Goal: Transaction & Acquisition: Download file/media

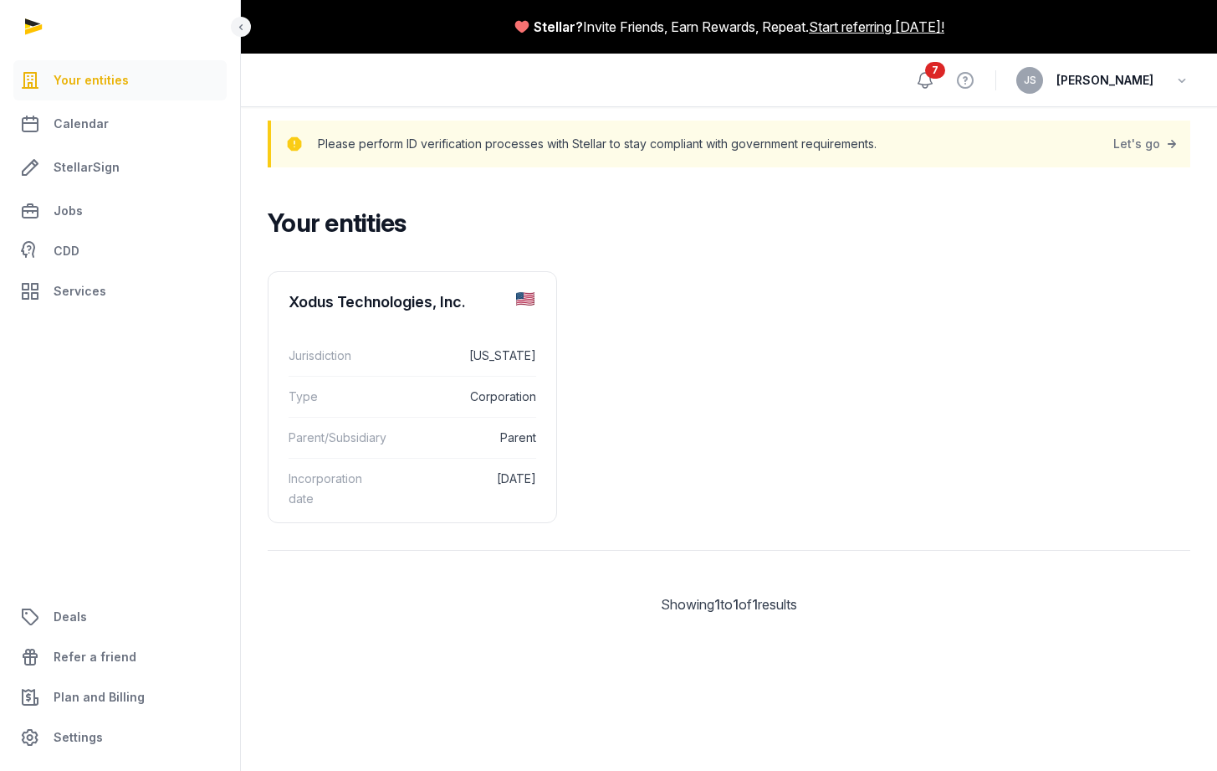
click at [925, 78] on icon at bounding box center [925, 80] width 20 height 20
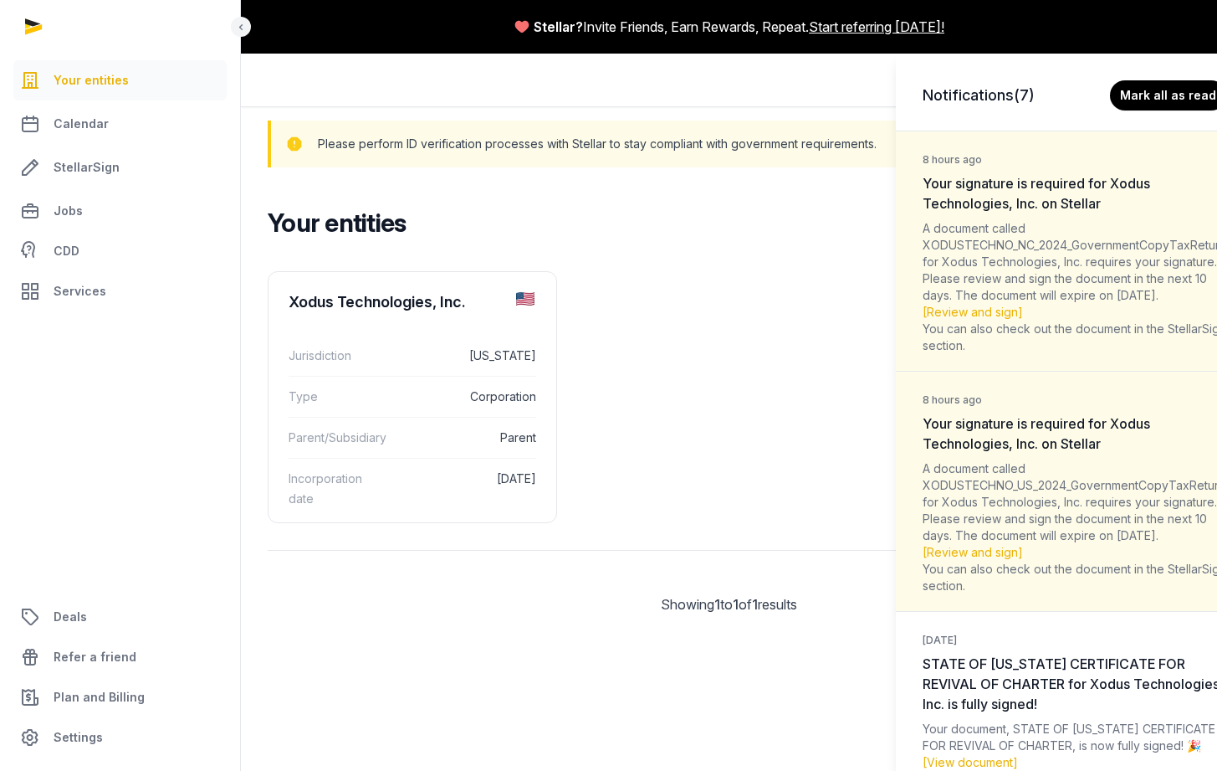
click at [428, 399] on div "Notifications (7) Mark all as read 8 hours ago Your signature is required for X…" at bounding box center [608, 385] width 1217 height 771
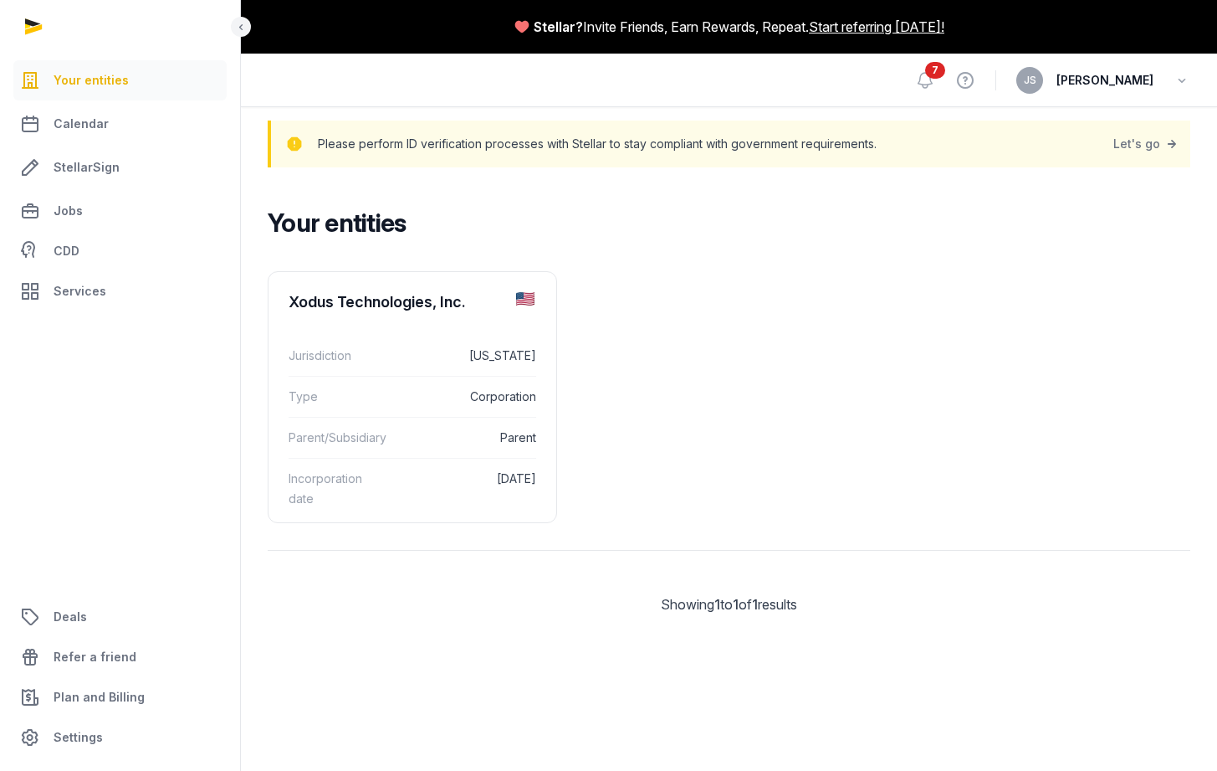
click at [428, 399] on div "Notifications (7) Mark all as read 8 hours ago Your signature is required for X…" at bounding box center [608, 385] width 1217 height 771
click at [407, 376] on div "Type Corporation" at bounding box center [413, 396] width 248 height 41
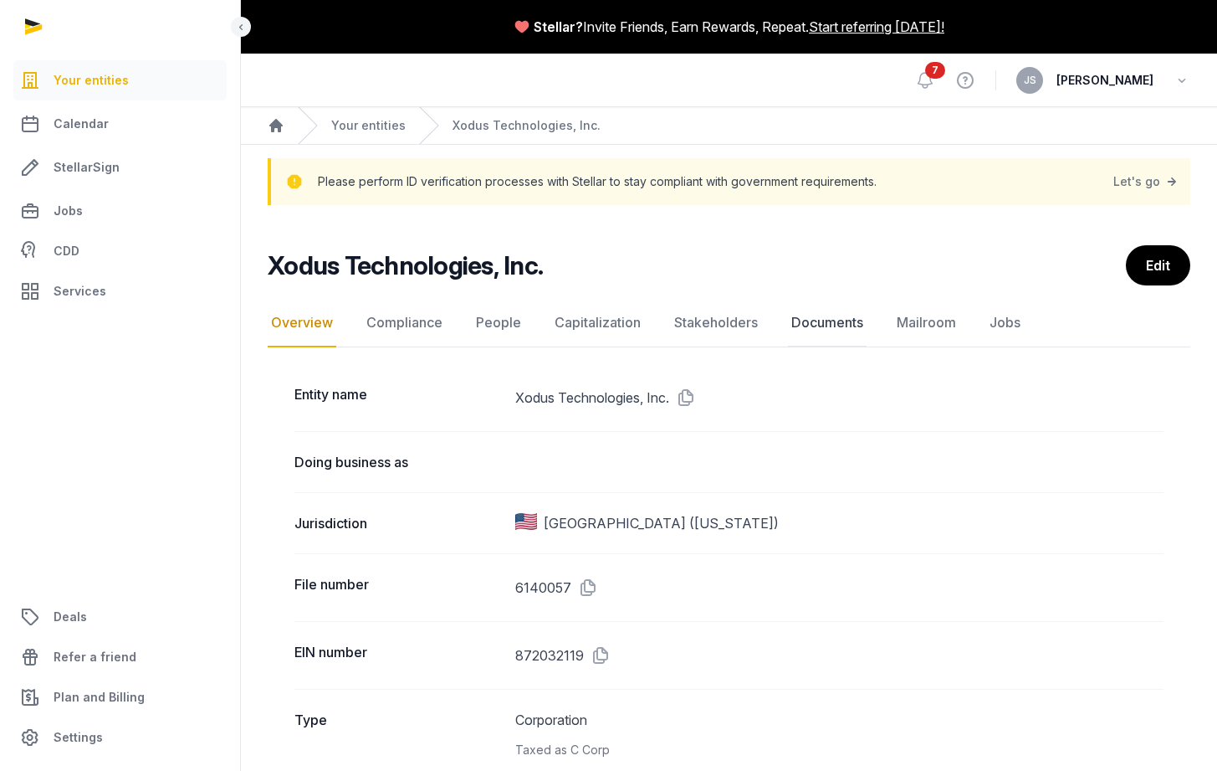
click at [815, 320] on link "Documents" at bounding box center [827, 323] width 79 height 49
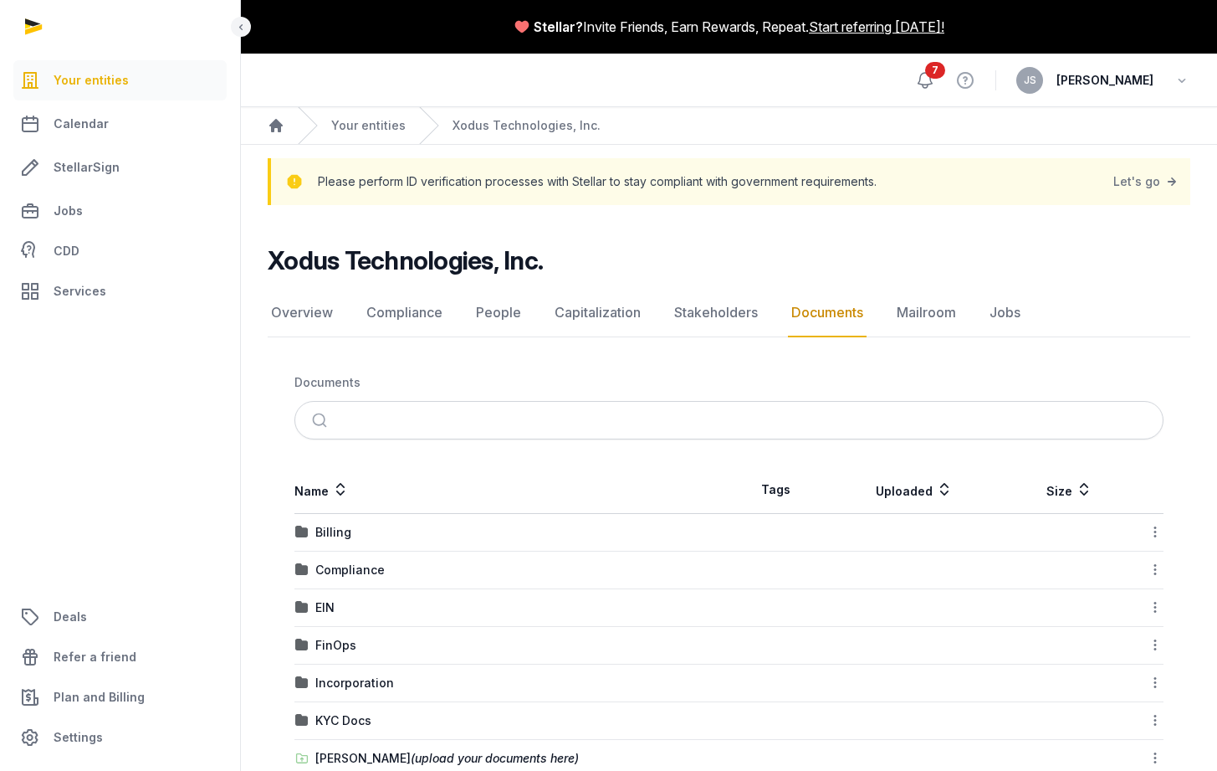
click at [926, 79] on icon at bounding box center [925, 80] width 20 height 20
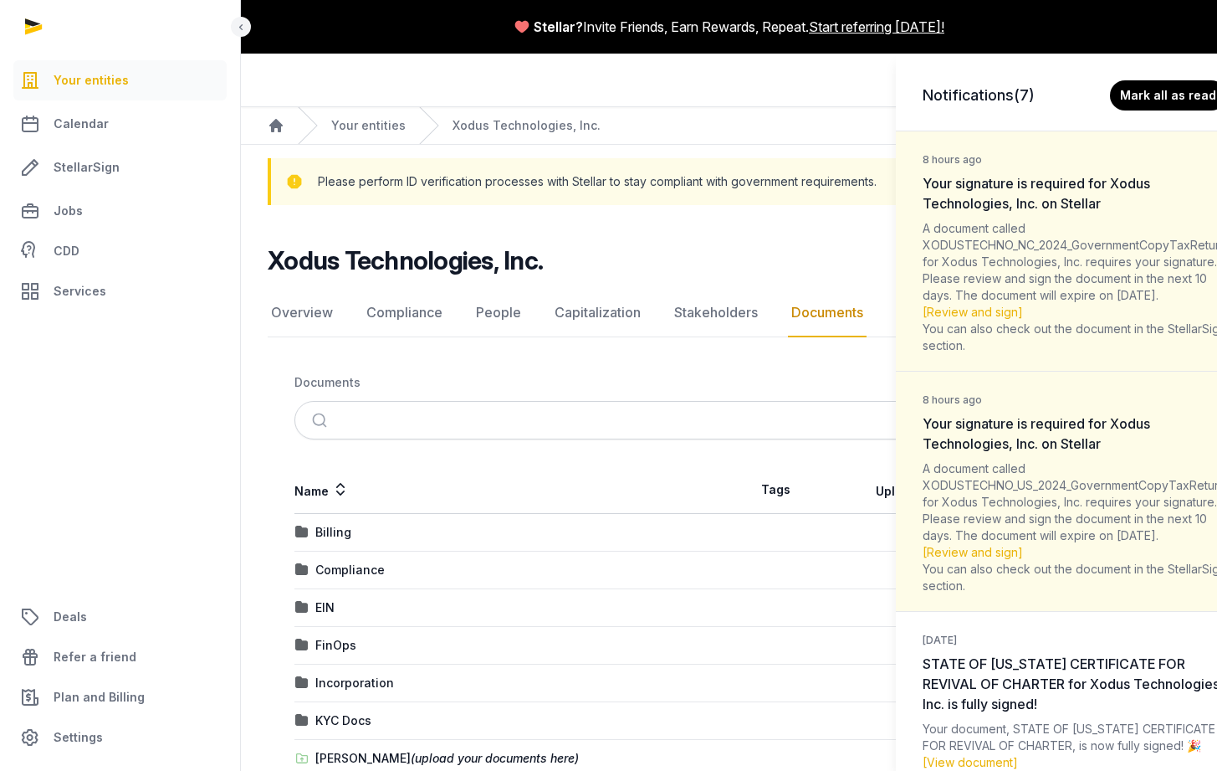
click at [792, 87] on div "Notifications (7) Mark all as read 8 hours ago Your signature is required for X…" at bounding box center [608, 385] width 1217 height 771
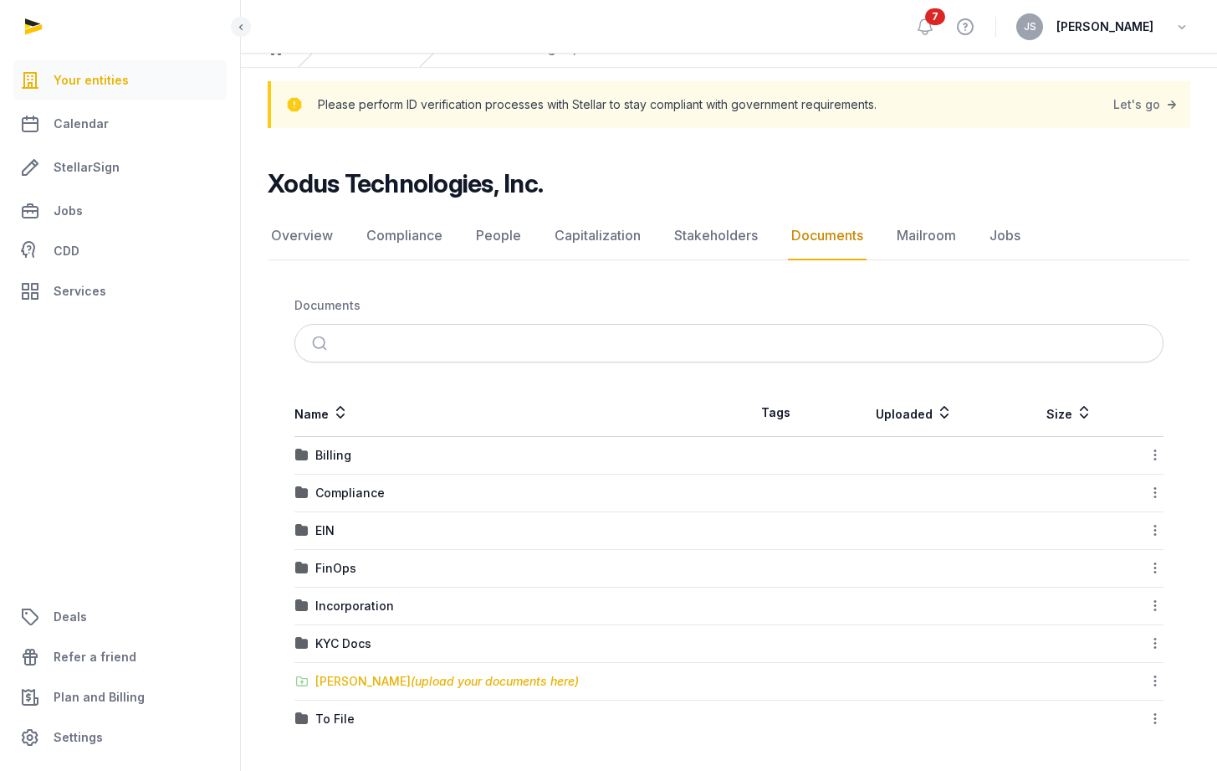
click at [385, 682] on div "[PERSON_NAME] (upload your documents here)" at bounding box center [447, 681] width 264 height 17
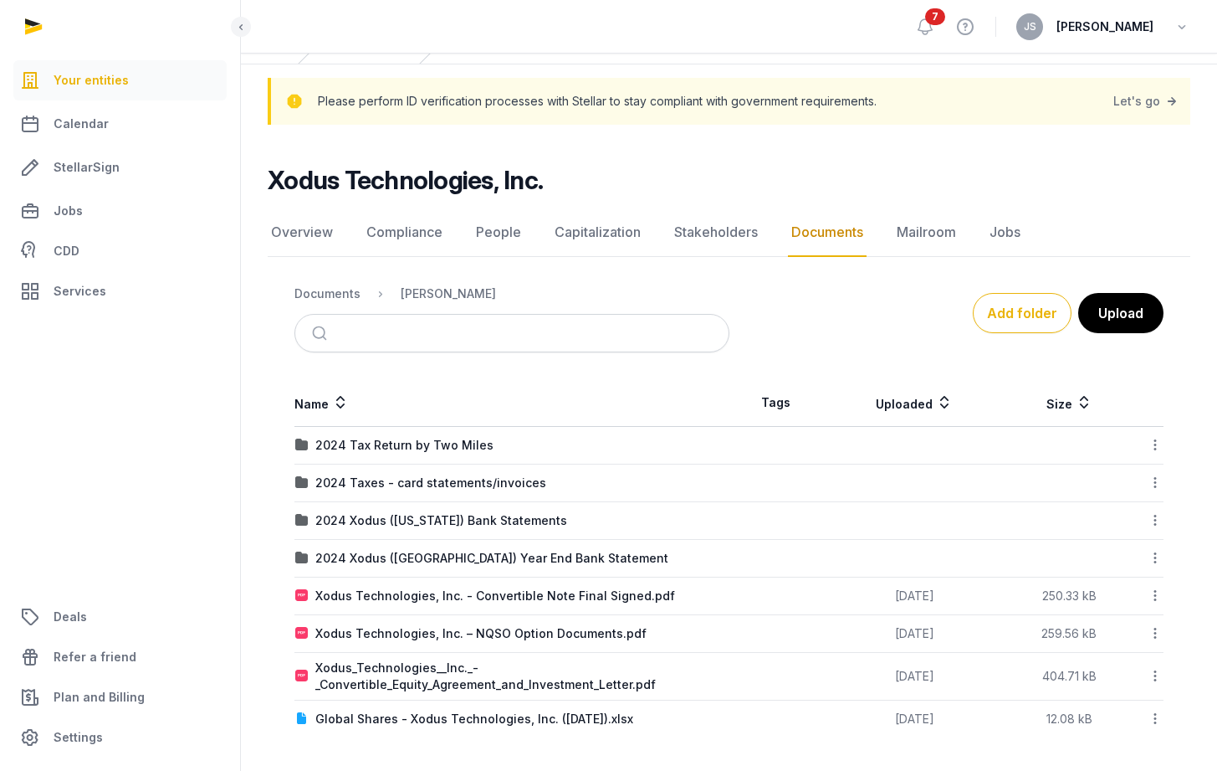
scroll to position [80, 0]
click at [403, 443] on div "2024 Tax Return by Two Miles" at bounding box center [404, 445] width 178 height 17
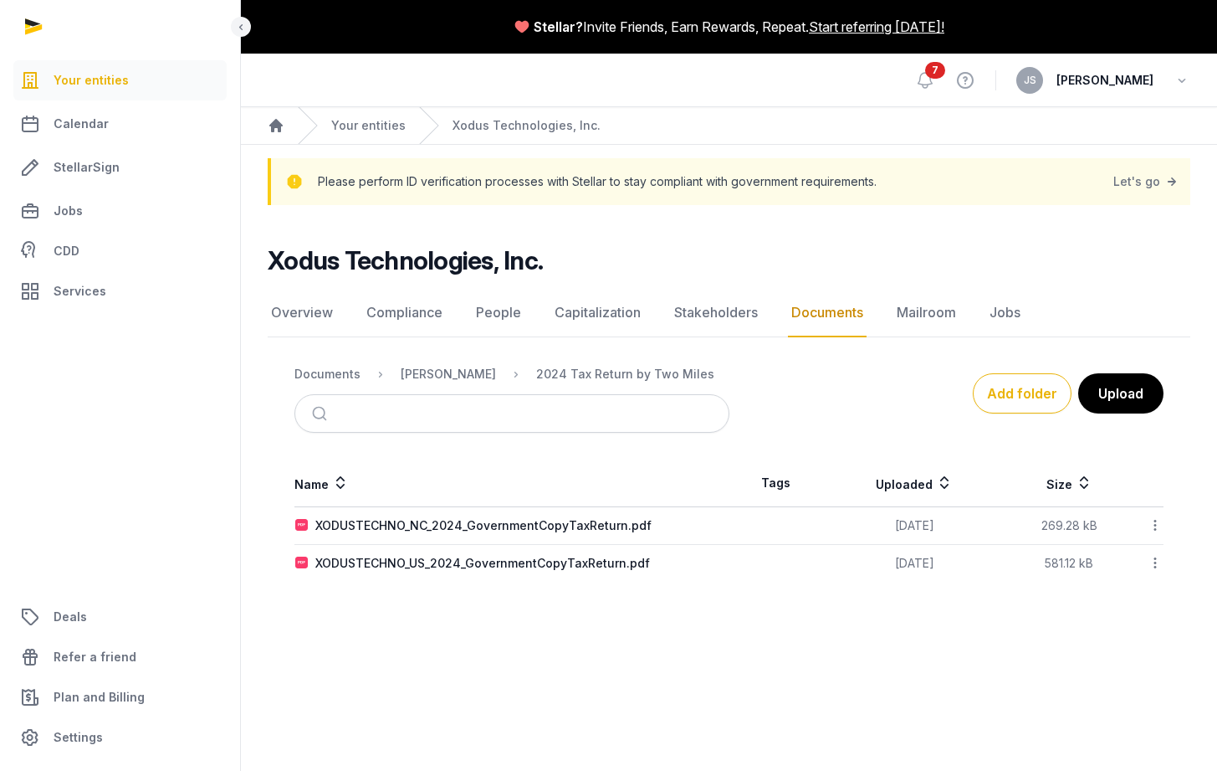
scroll to position [0, 0]
click at [481, 527] on div "XODUSTECHNO_NC_2024_GovernmentCopyTaxReturn.pdf" at bounding box center [483, 525] width 336 height 17
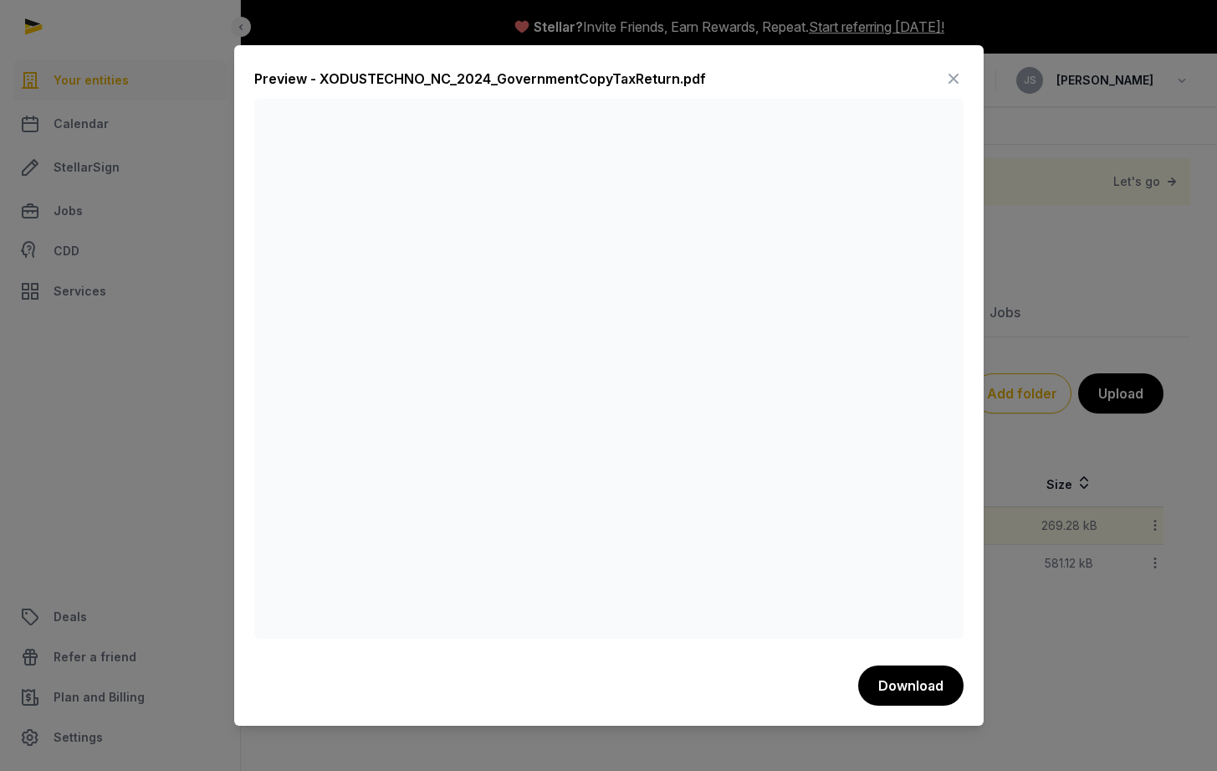
click at [950, 69] on icon at bounding box center [954, 78] width 20 height 27
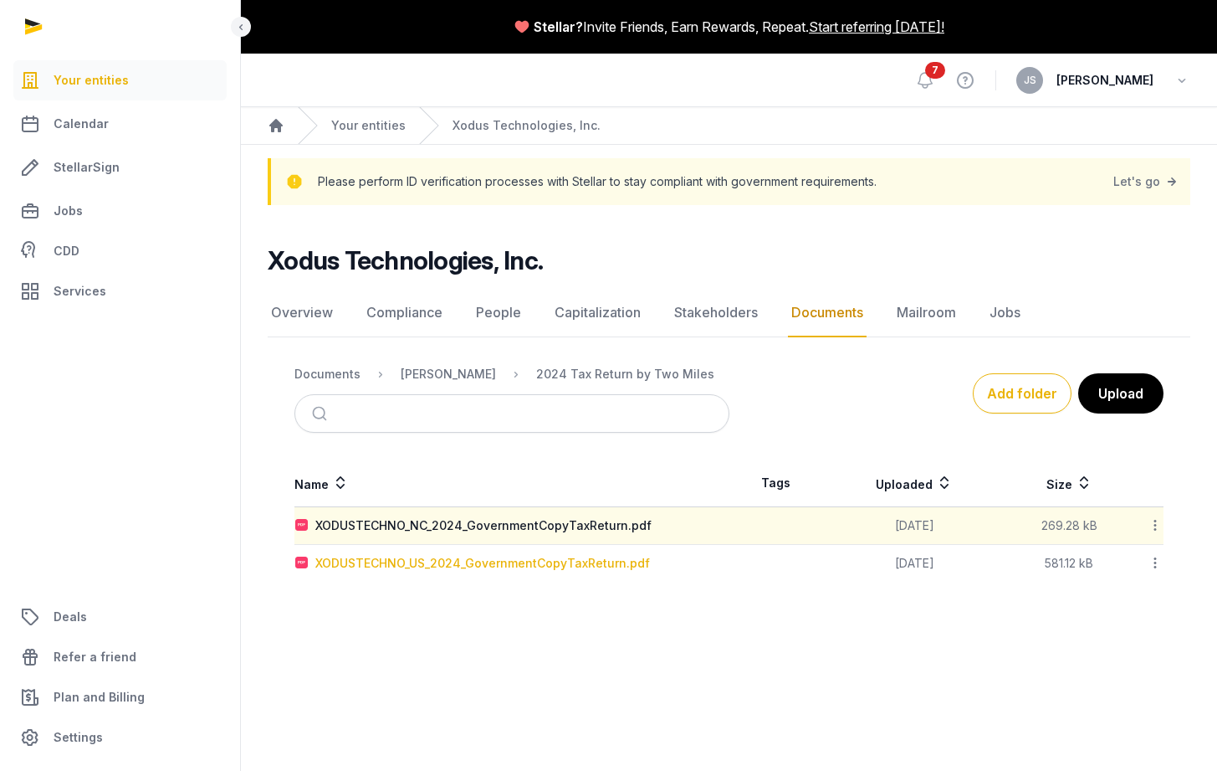
click at [577, 561] on div "XODUSTECHNO_US_2024_GovernmentCopyTaxReturn.pdf" at bounding box center [482, 563] width 335 height 17
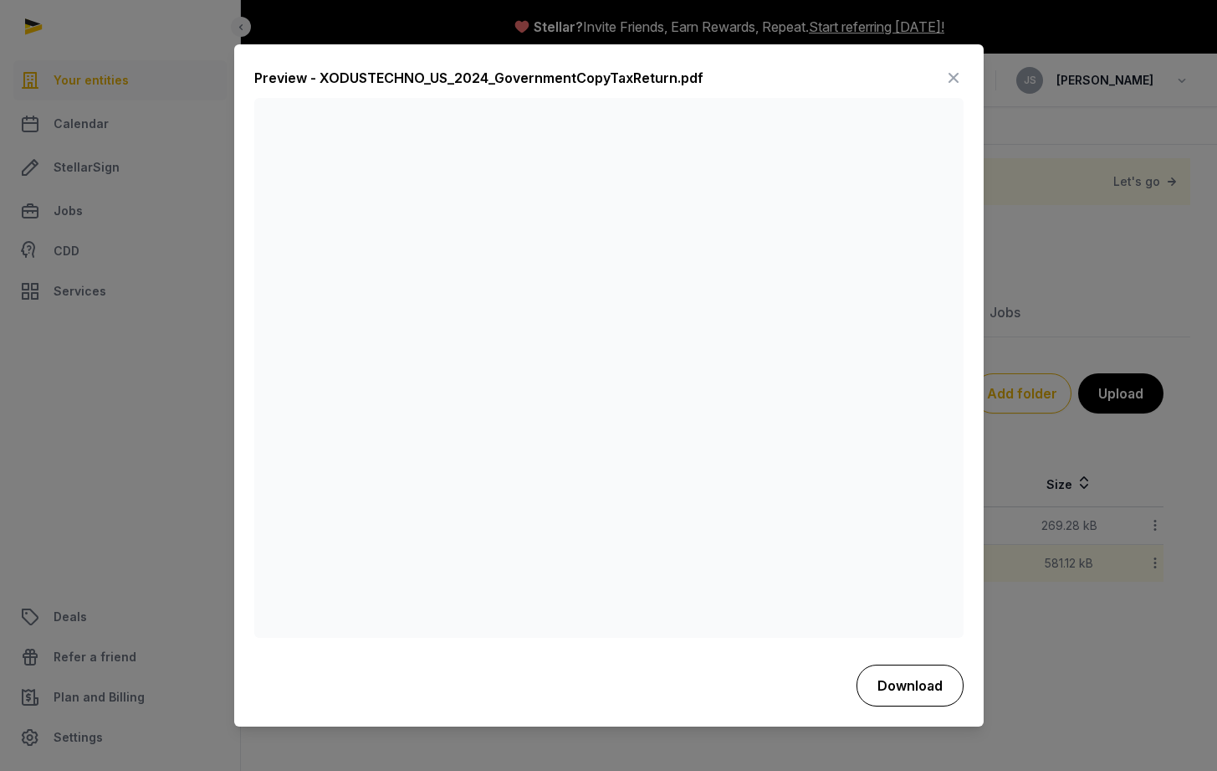
click at [907, 688] on button "Download" at bounding box center [910, 685] width 107 height 42
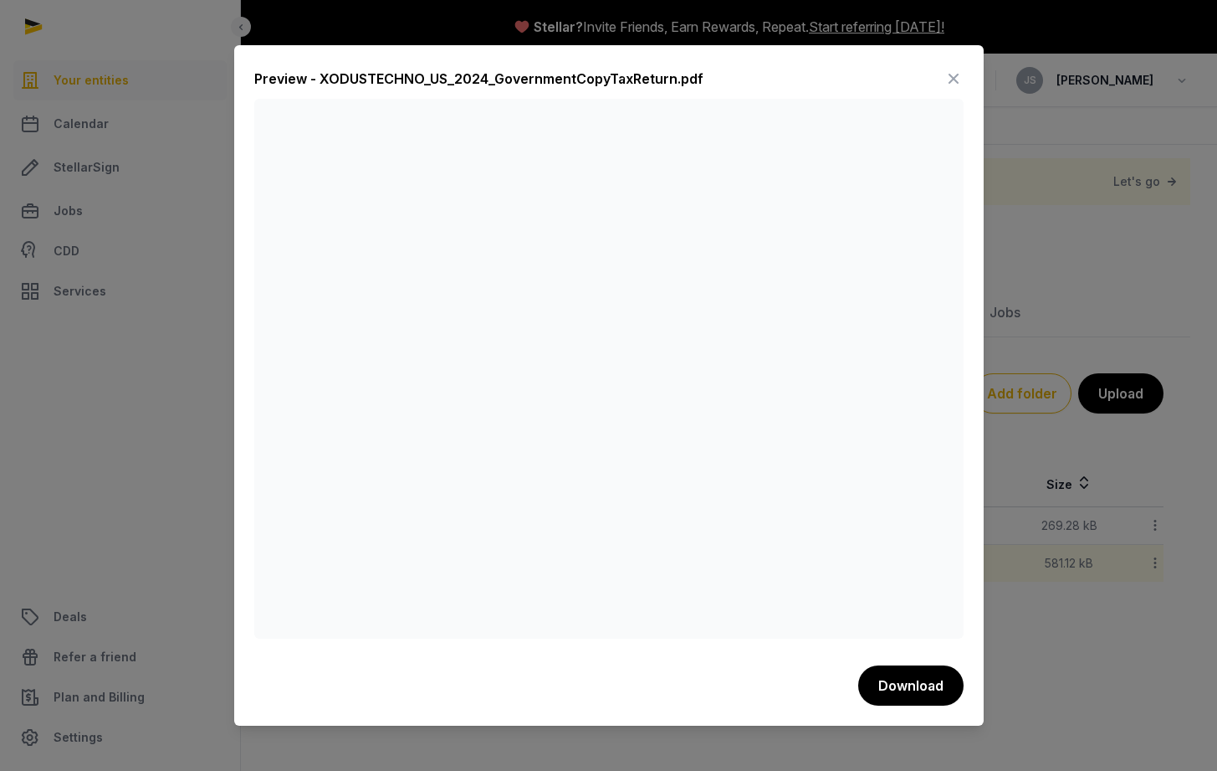
click at [953, 79] on icon at bounding box center [954, 78] width 20 height 27
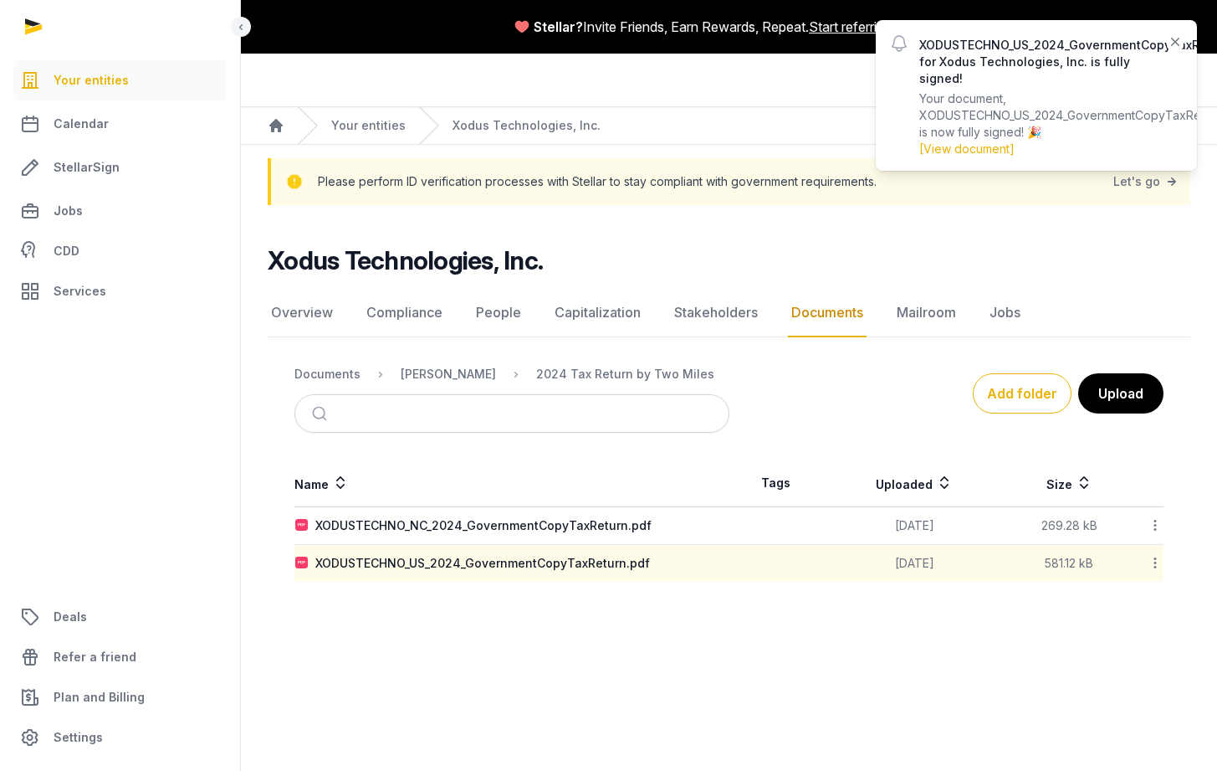
click at [1173, 44] on icon "button" at bounding box center [1175, 42] width 8 height 8
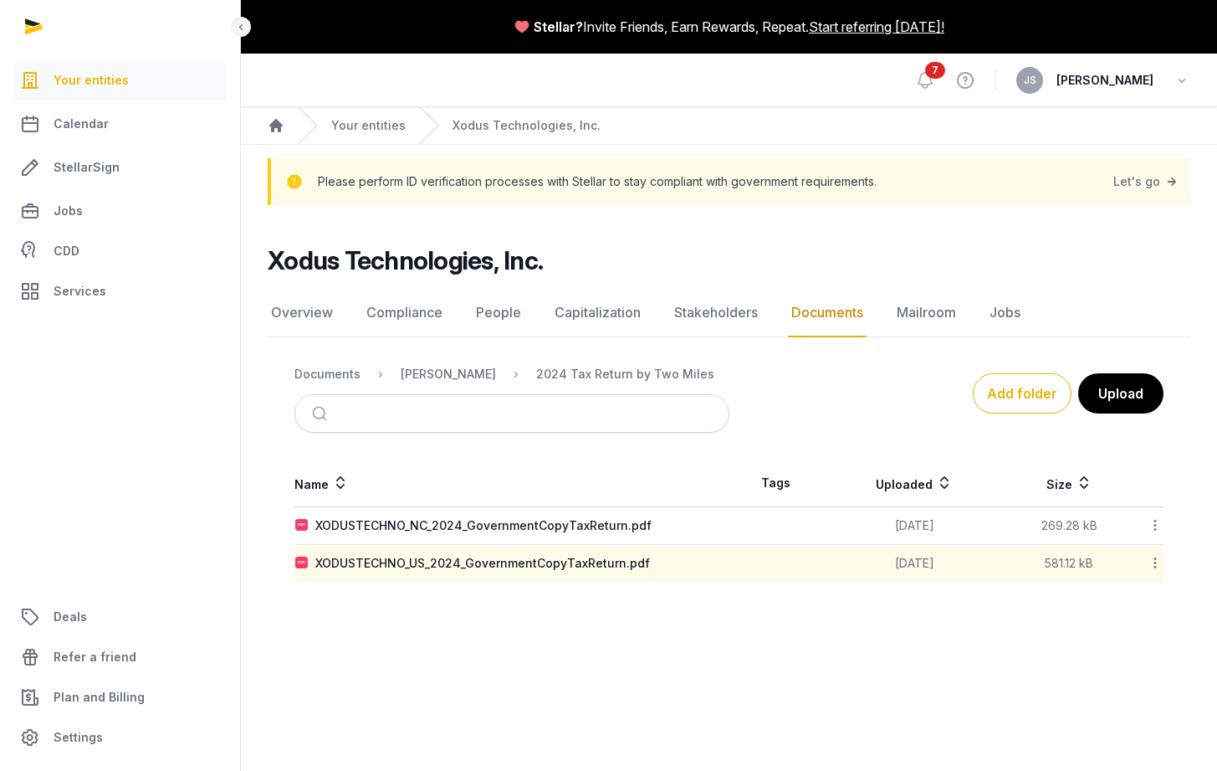
click at [932, 69] on span "7" at bounding box center [935, 70] width 20 height 17
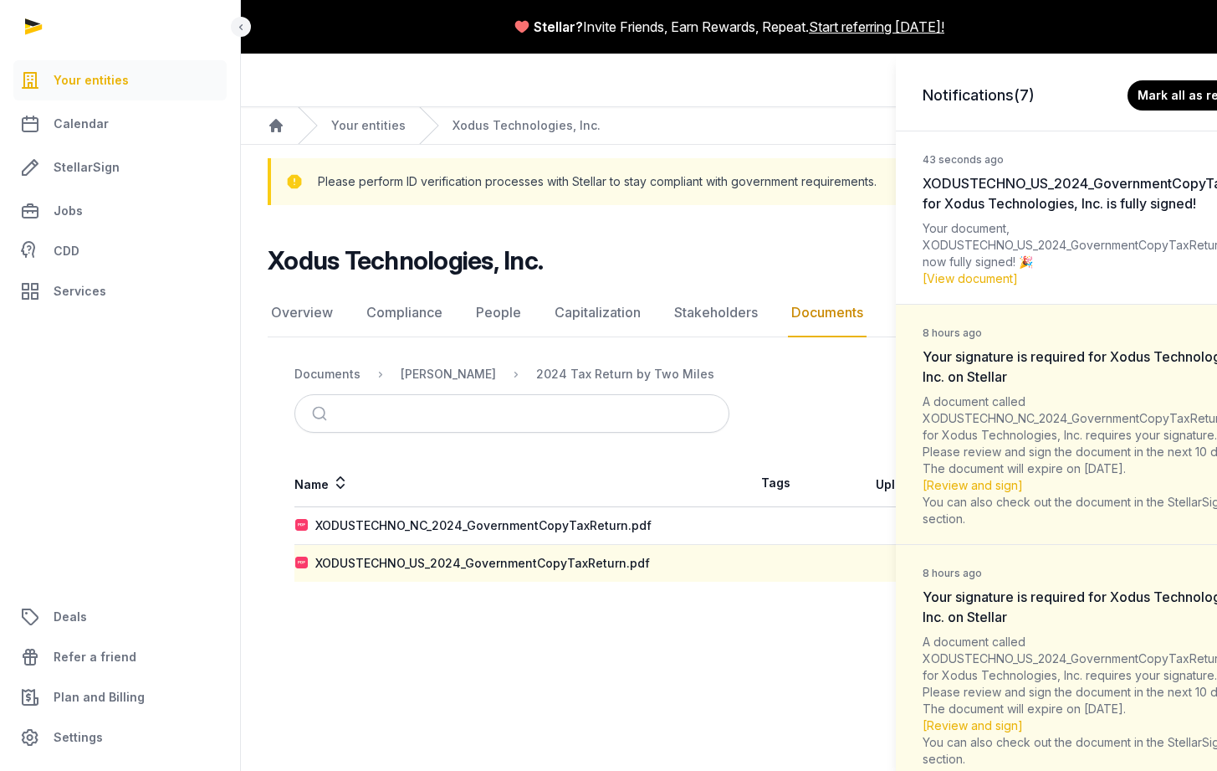
click at [550, 702] on div "Notifications (7) Mark all as read 43 seconds ago XODUSTECHNO_US_2024_Governmen…" at bounding box center [608, 385] width 1217 height 771
